Goal: Transaction & Acquisition: Purchase product/service

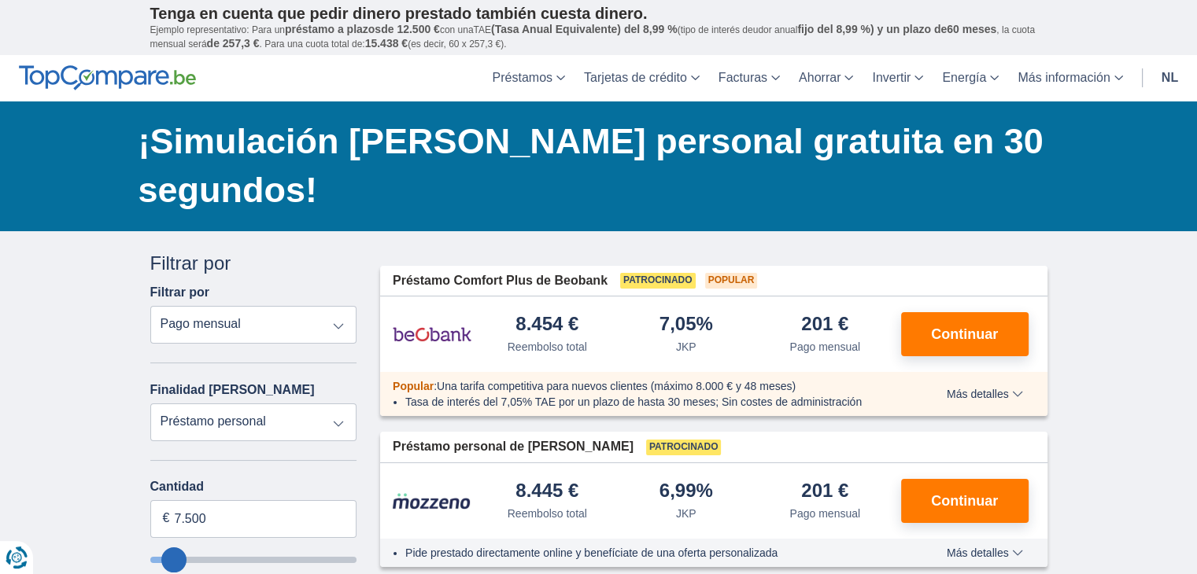
drag, startPoint x: 967, startPoint y: 391, endPoint x: 941, endPoint y: 387, distance: 26.3
click at [967, 391] on font "Más detalles" at bounding box center [977, 394] width 62 height 13
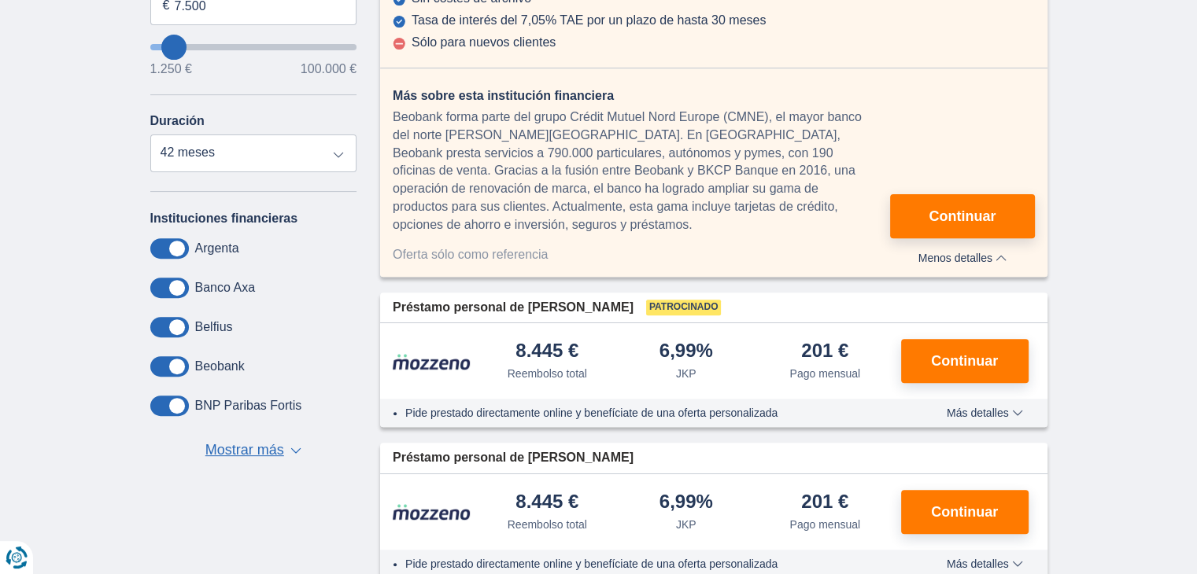
scroll to position [551, 0]
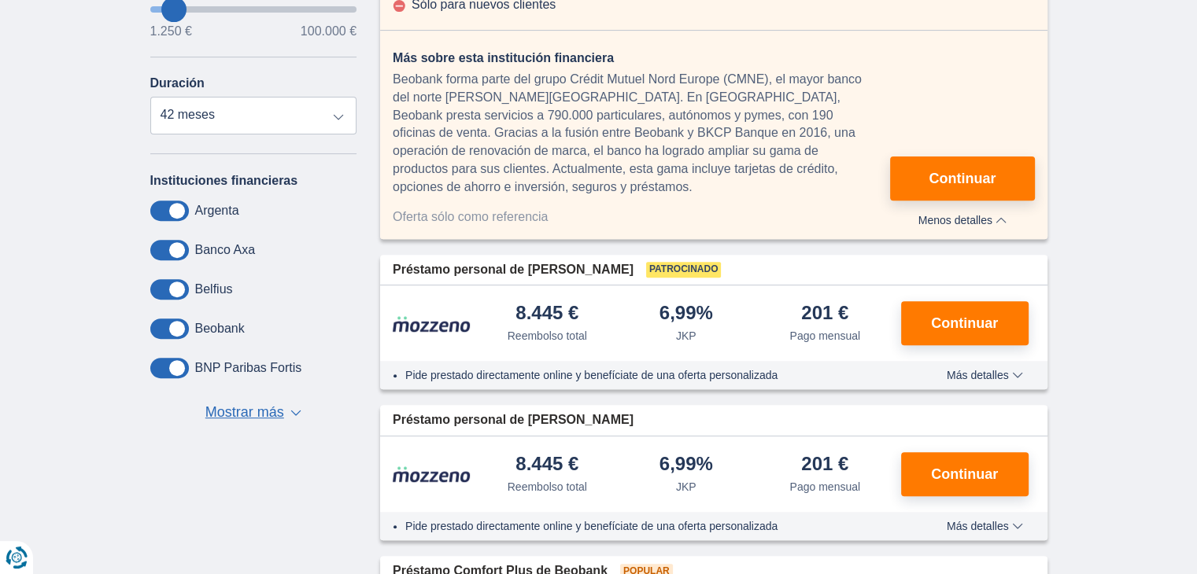
click at [991, 374] on div "Pide prestado directamente online y benefíciate de una oferta personalizada Más…" at bounding box center [713, 375] width 667 height 28
click at [1007, 369] on font "Más detalles" at bounding box center [977, 375] width 62 height 13
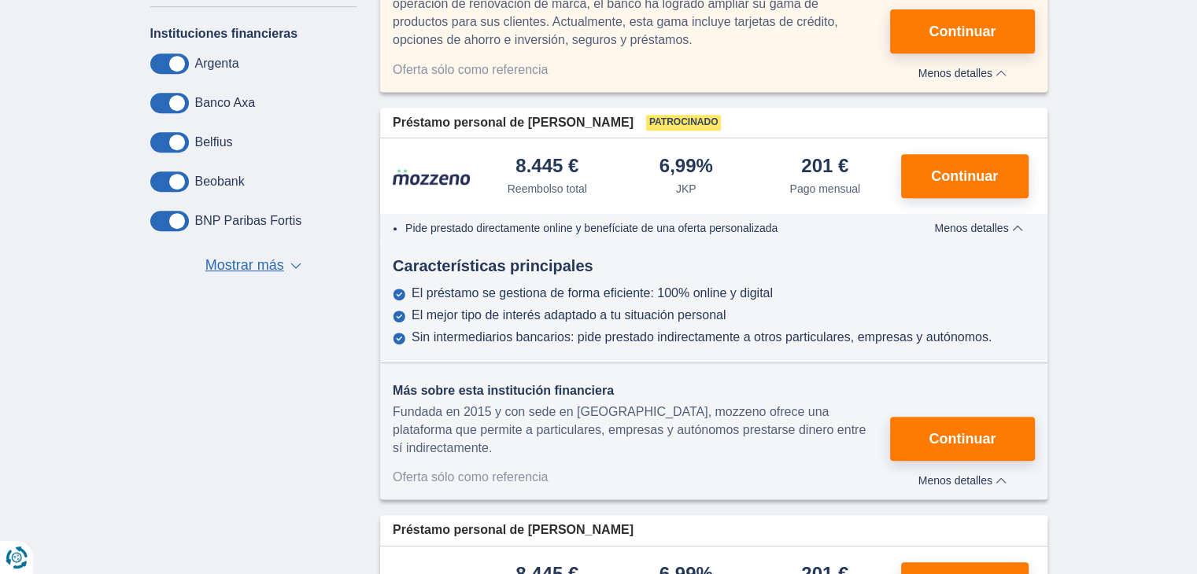
scroll to position [708, 0]
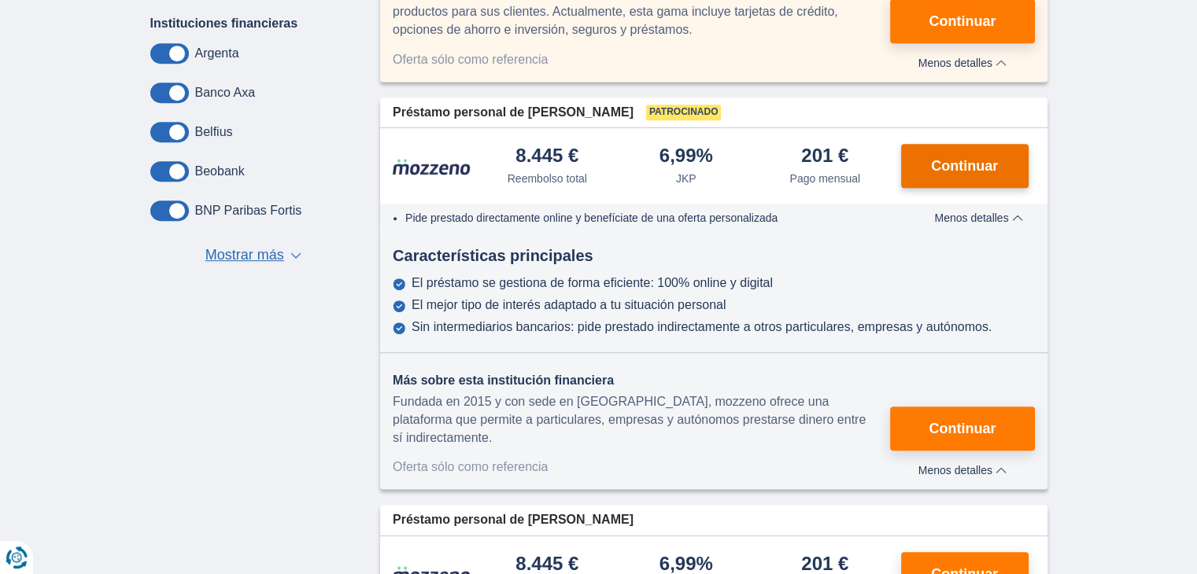
click at [970, 158] on font "Continuar" at bounding box center [964, 166] width 67 height 16
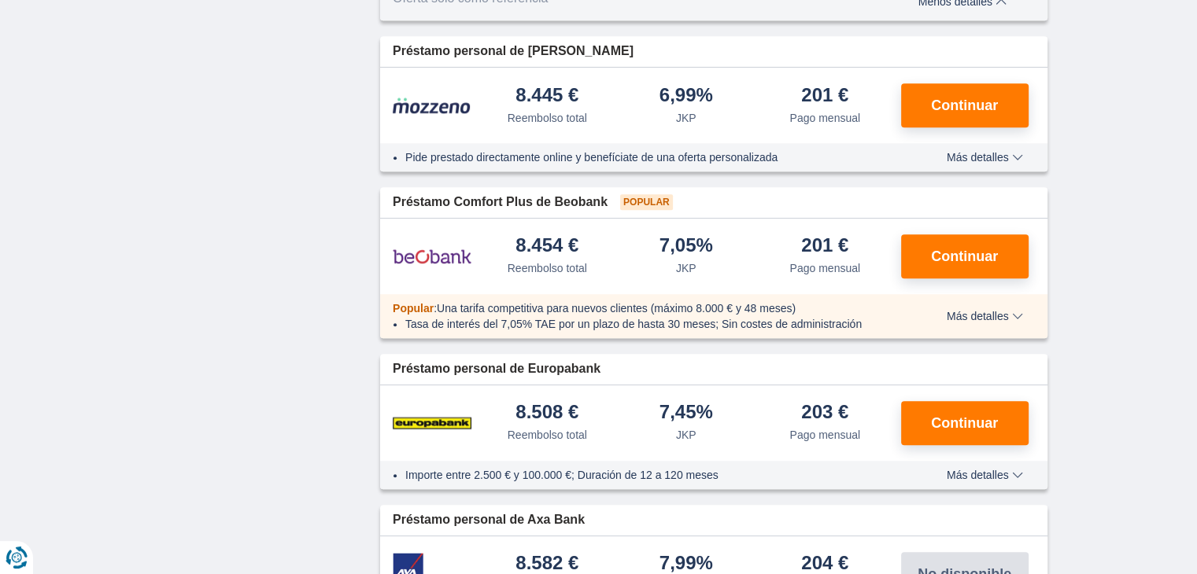
scroll to position [1180, 0]
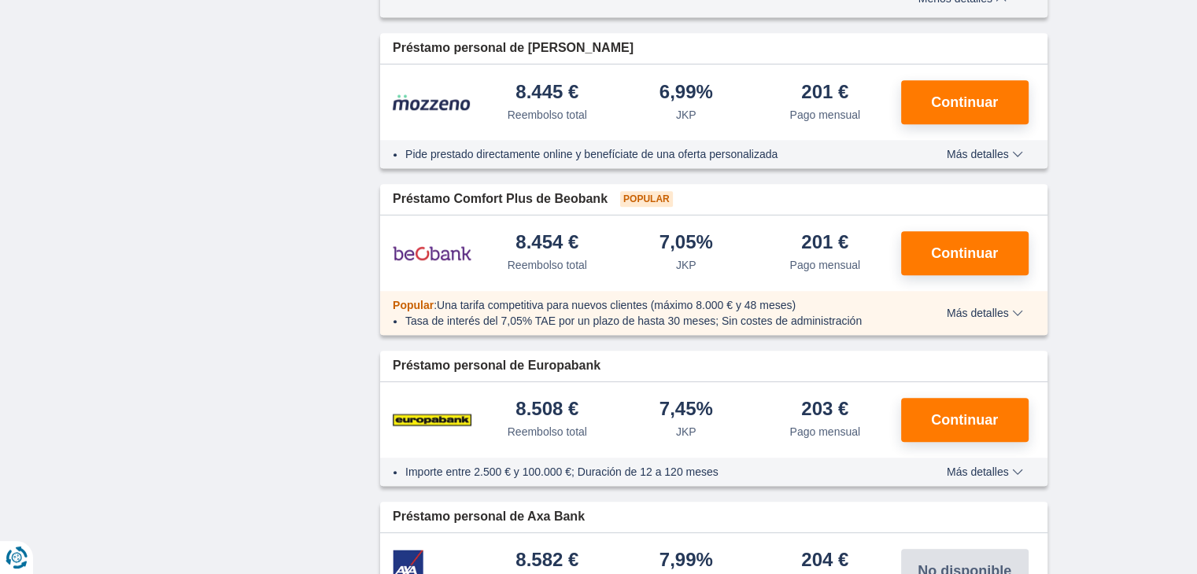
click at [998, 307] on font "Más detalles" at bounding box center [977, 313] width 62 height 13
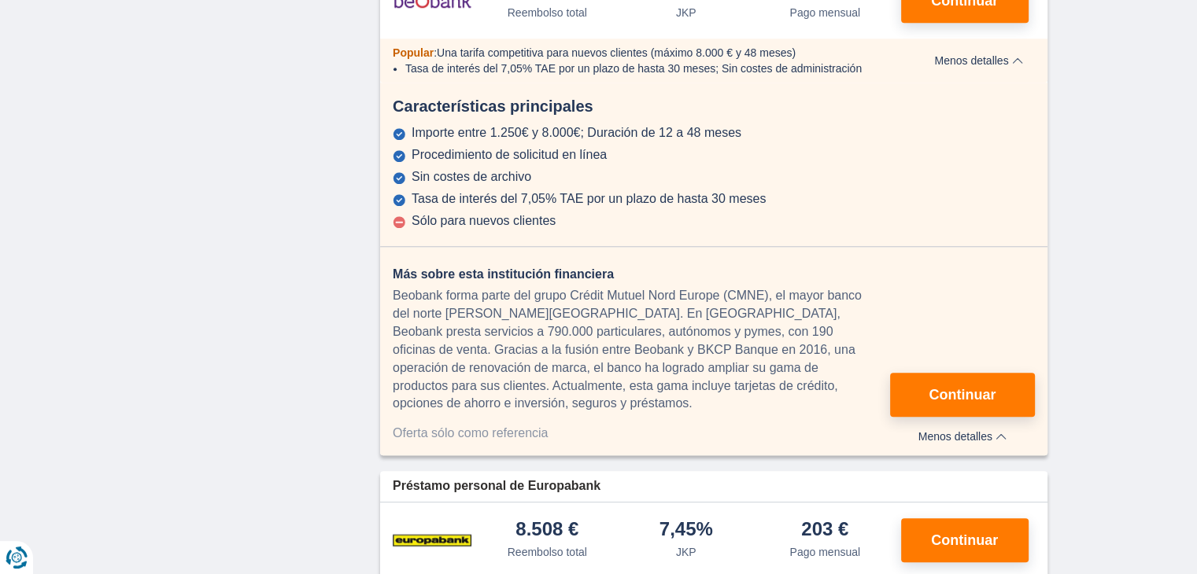
scroll to position [1573, 0]
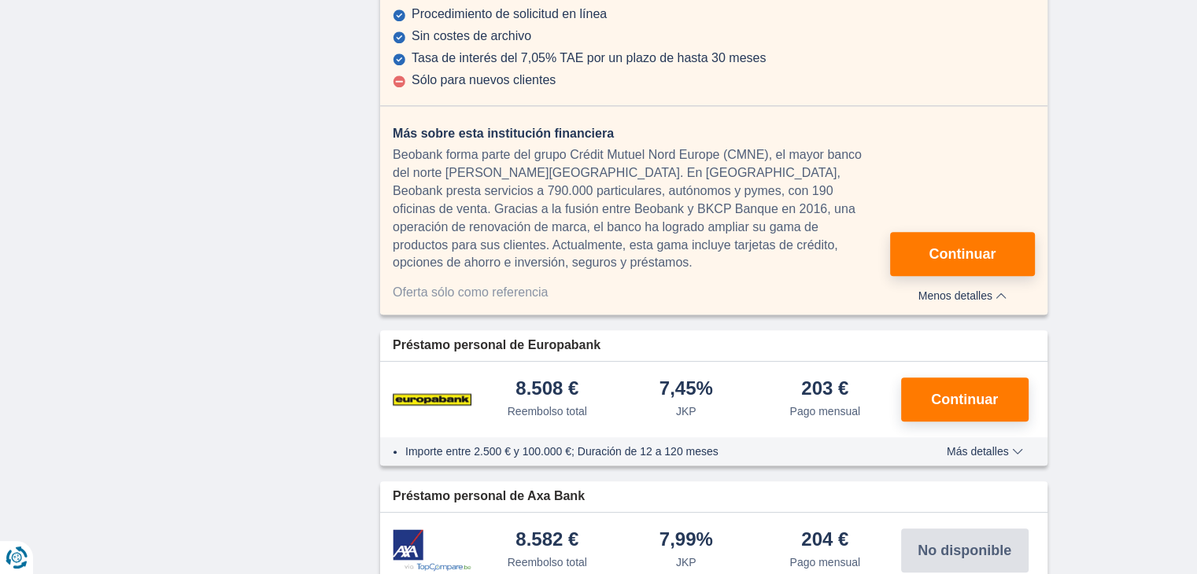
click at [968, 445] on font "Más detalles" at bounding box center [977, 451] width 62 height 13
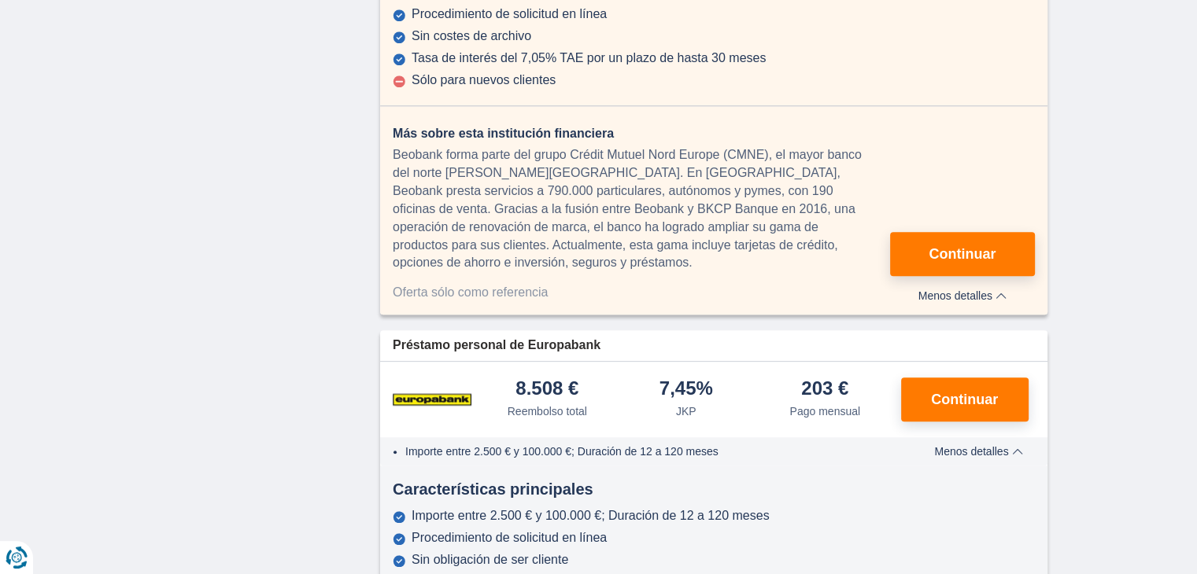
scroll to position [1731, 0]
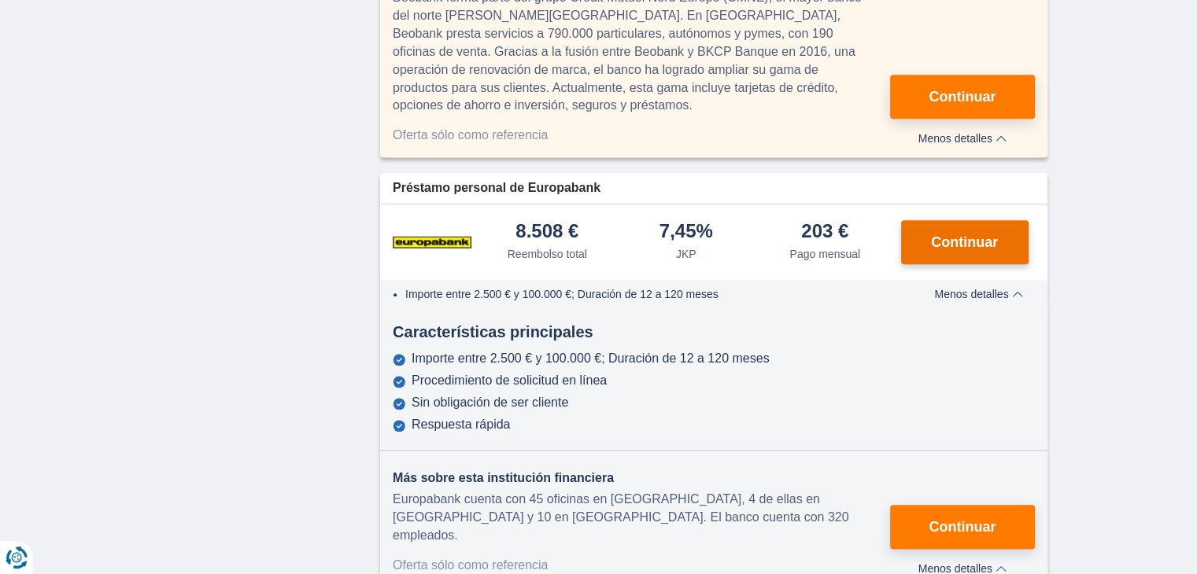
click at [972, 234] on font "Continuar" at bounding box center [964, 242] width 67 height 16
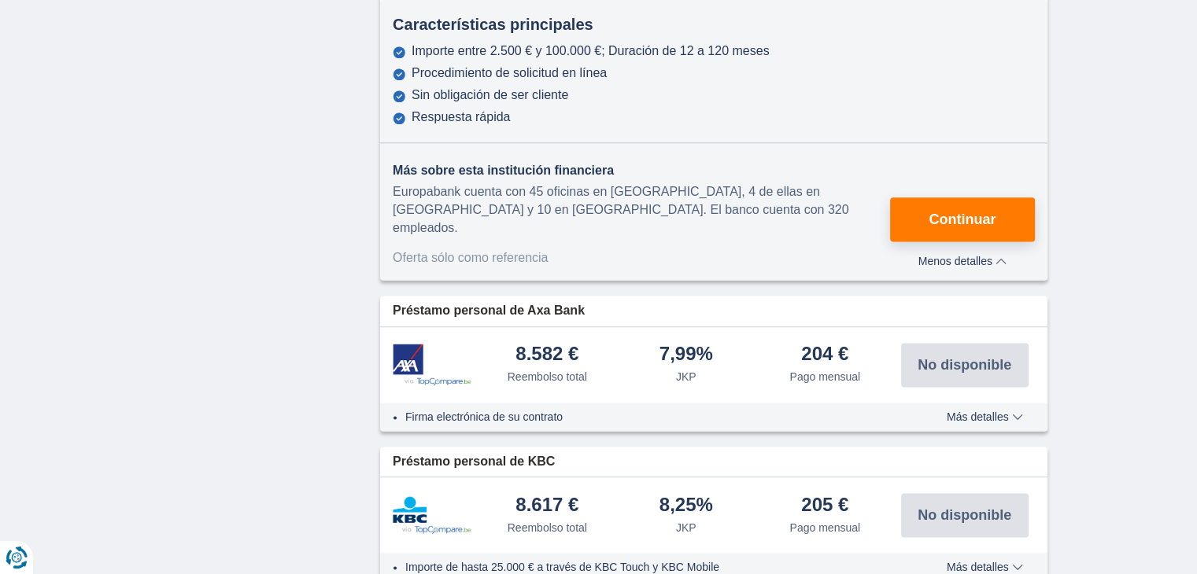
scroll to position [2045, 0]
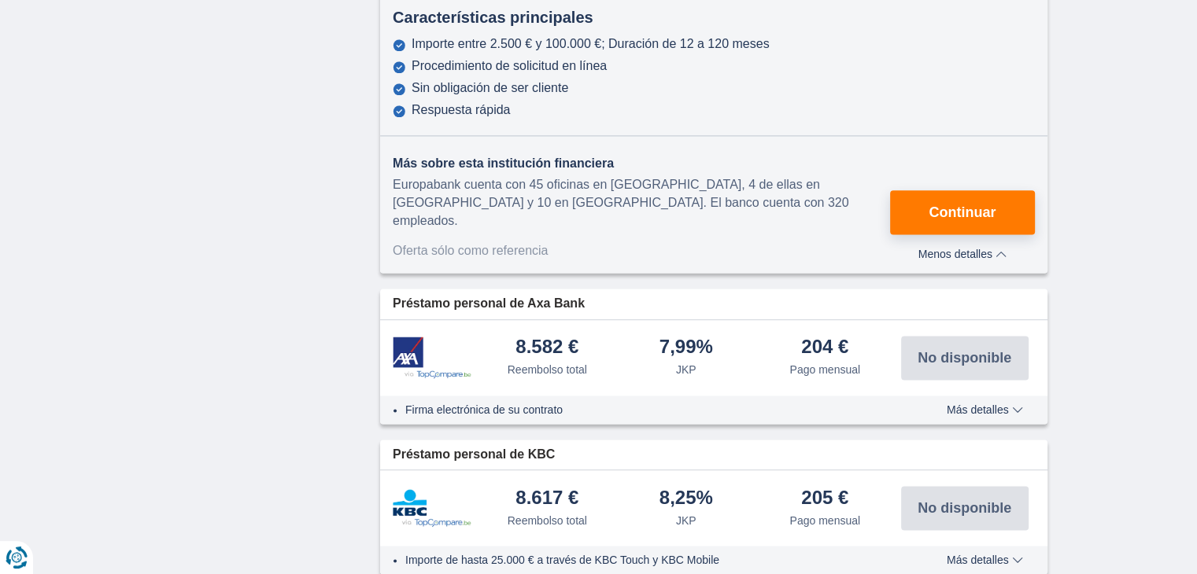
drag, startPoint x: 1017, startPoint y: 369, endPoint x: 558, endPoint y: 356, distance: 459.6
click at [1016, 404] on span "Más detalles" at bounding box center [984, 409] width 76 height 11
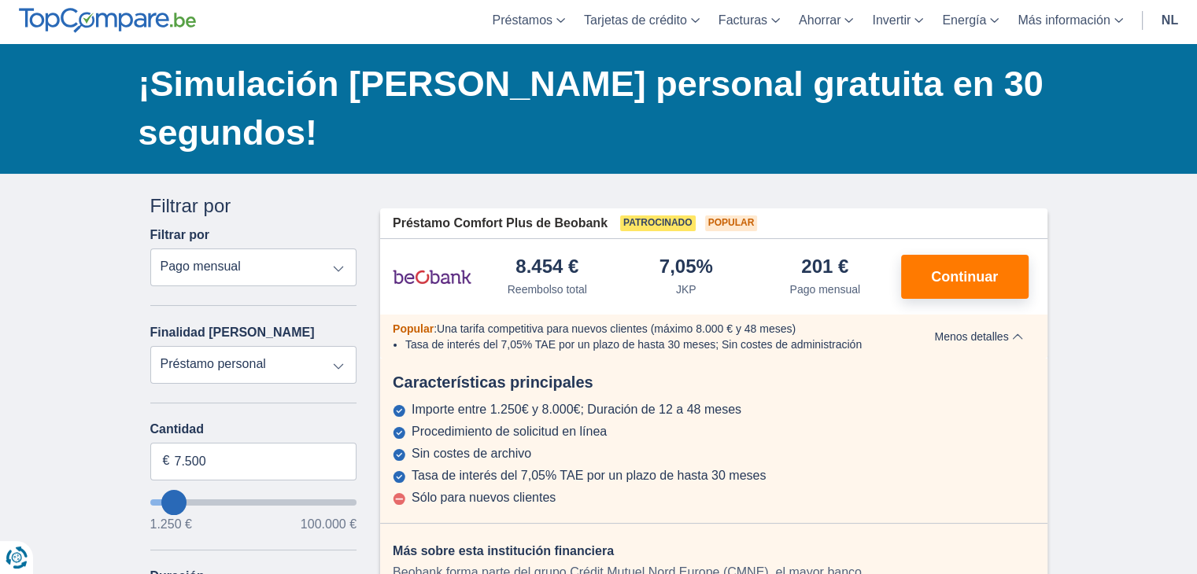
scroll to position [0, 0]
